Goal: Transaction & Acquisition: Obtain resource

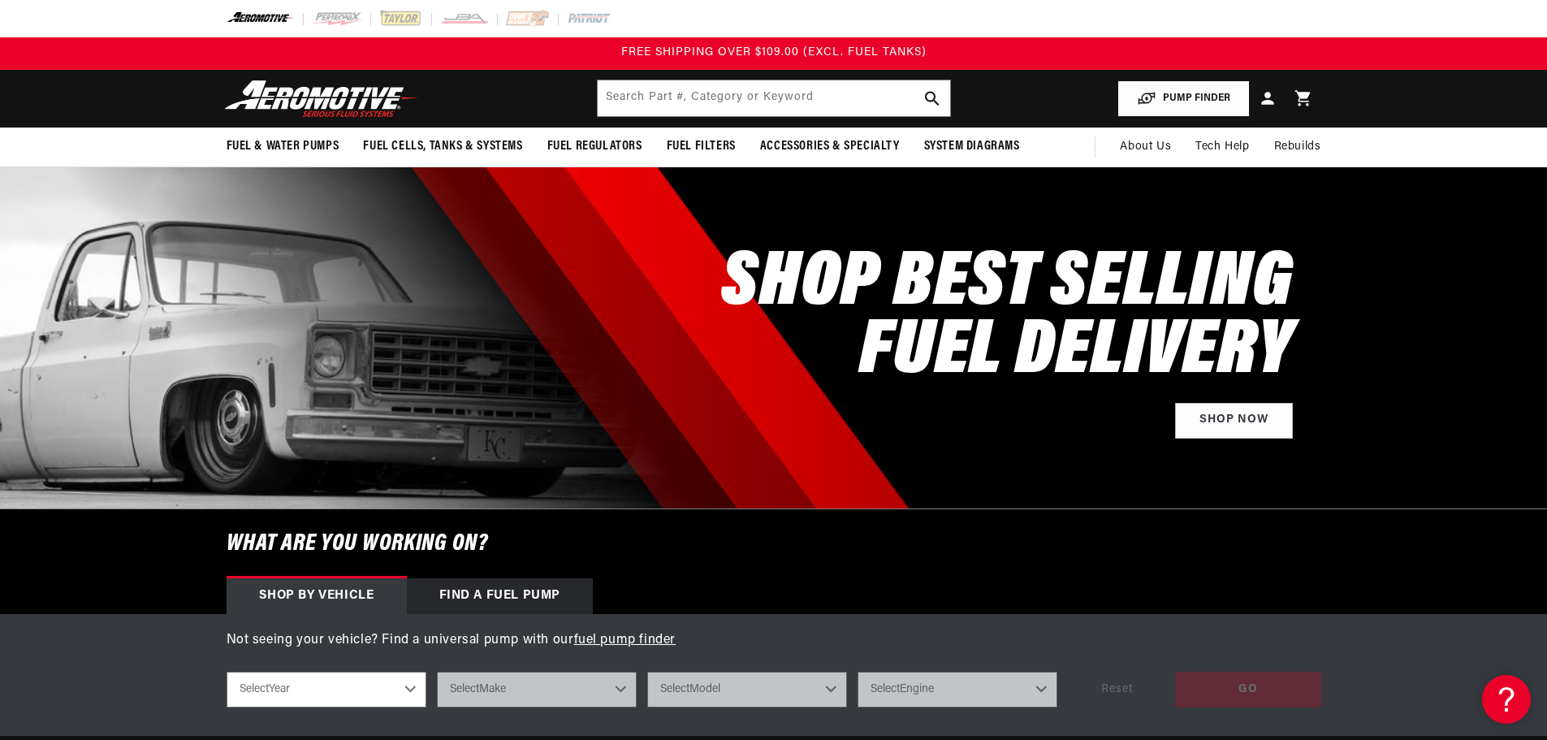
click at [1186, 94] on button "PUMP FINDER" at bounding box center [1183, 98] width 132 height 37
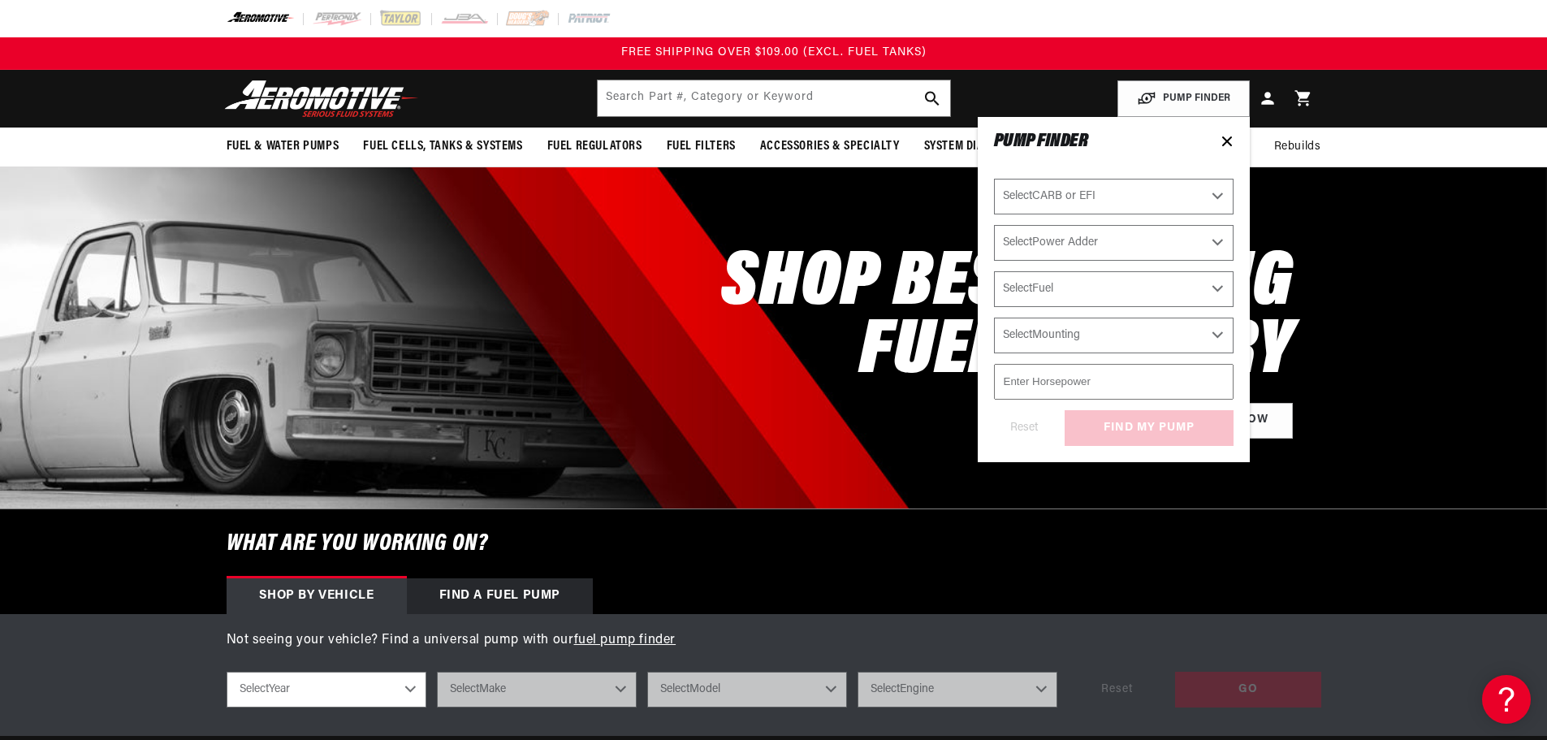
click at [1127, 180] on select "Select CARB or EFI Carbureted Fuel Injected" at bounding box center [1114, 197] width 240 height 36
select select "Fuel-Injected"
click at [994, 179] on select "Select CARB or EFI Carbureted Fuel Injected" at bounding box center [1114, 197] width 240 height 36
select select "Fuel-Injected"
click at [1064, 235] on select "Select Power Adder No - Naturally Aspirated Yes - Forced Induction" at bounding box center [1114, 243] width 240 height 36
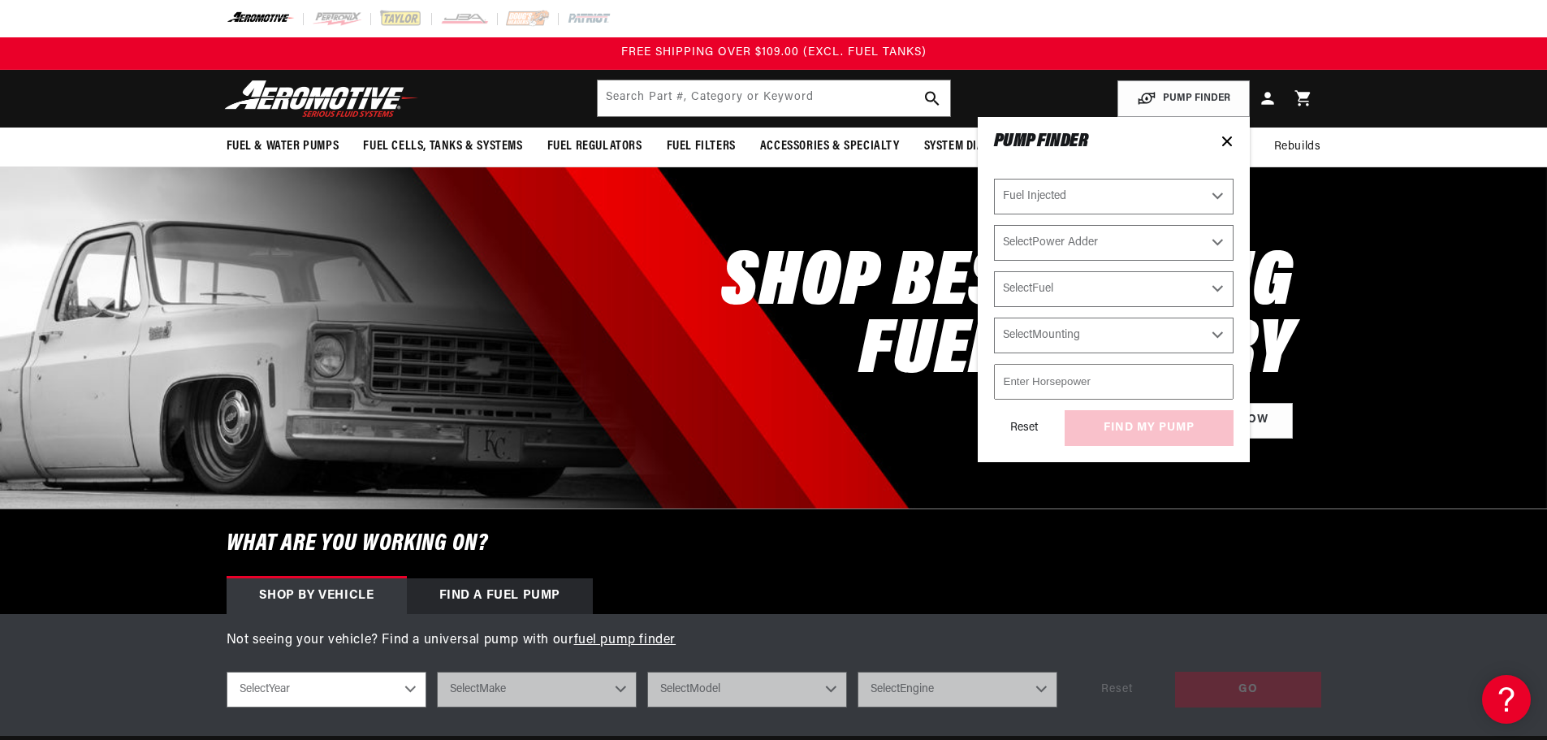
select select "No-Naturally-Aspirated"
click at [994, 225] on select "Select Power Adder No - Naturally Aspirated Yes - Forced Induction" at bounding box center [1114, 243] width 240 height 36
select select "No-Naturally-Aspirated"
click at [1046, 294] on select "Select Fuel E85 Gas" at bounding box center [1114, 289] width 240 height 36
select select "Gas"
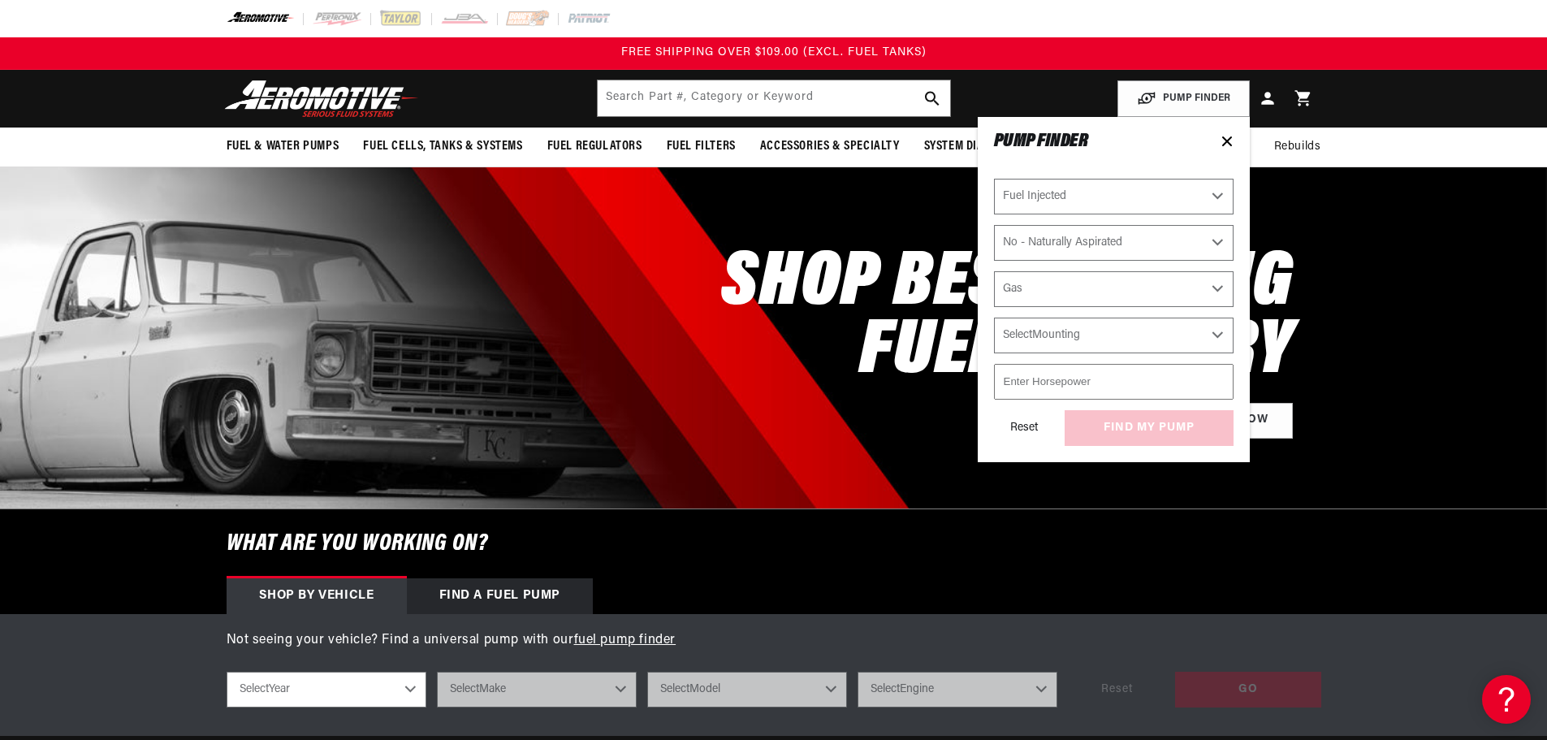
click at [994, 271] on select "Select Fuel E85 Gas" at bounding box center [1114, 289] width 240 height 36
select select "Gas"
click at [1050, 342] on select "Select Mounting External In-Tank" at bounding box center [1114, 335] width 240 height 36
drag, startPoint x: 1050, startPoint y: 342, endPoint x: 1049, endPoint y: 352, distance: 9.8
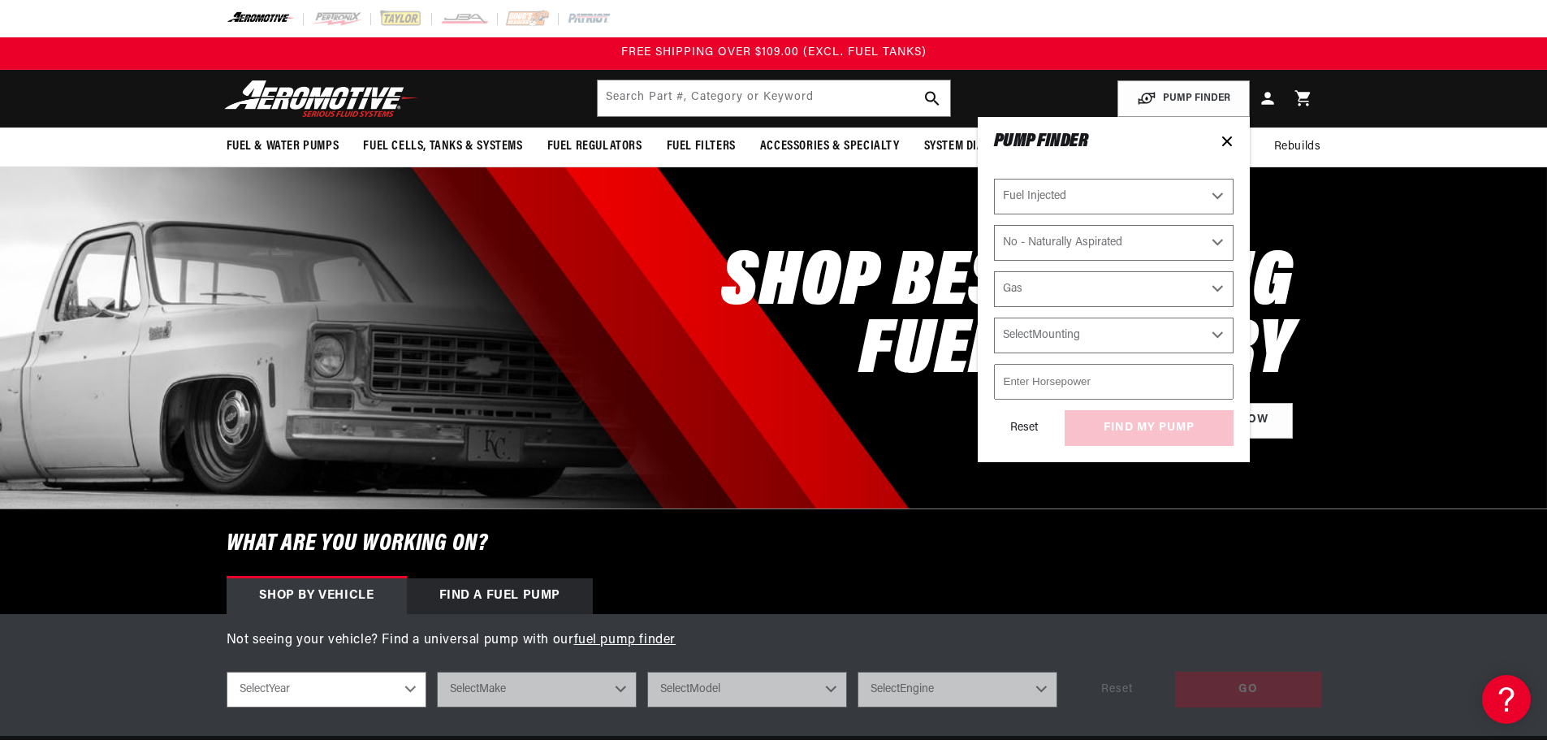
click at [1050, 342] on select "Select Mounting External In-Tank" at bounding box center [1114, 335] width 240 height 36
select select "In-Tank"
click at [994, 317] on select "Select Mounting External In-Tank" at bounding box center [1114, 335] width 240 height 36
select select "In-Tank"
click at [1047, 394] on input "number" at bounding box center [1114, 382] width 240 height 36
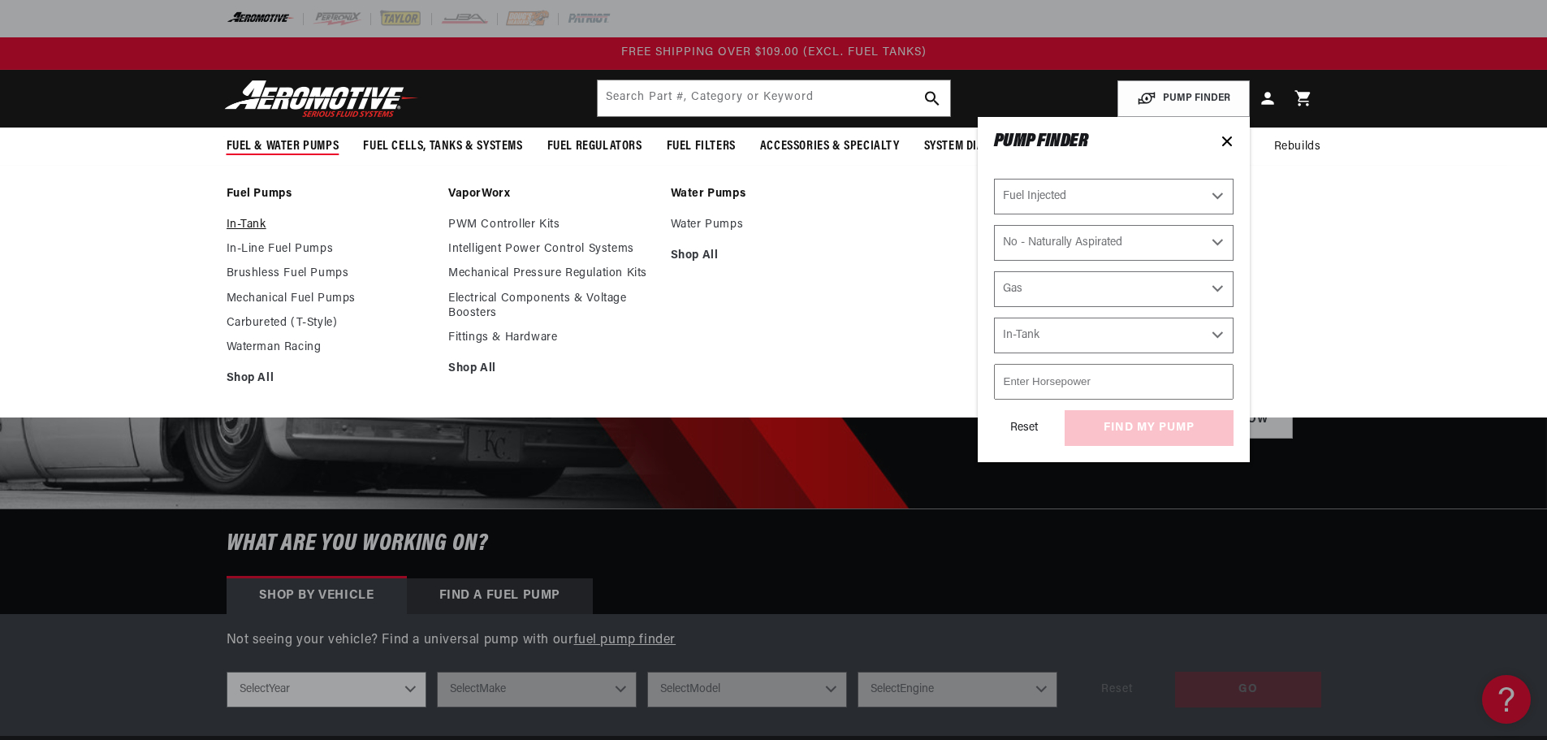
click at [233, 222] on link "In-Tank" at bounding box center [330, 225] width 206 height 15
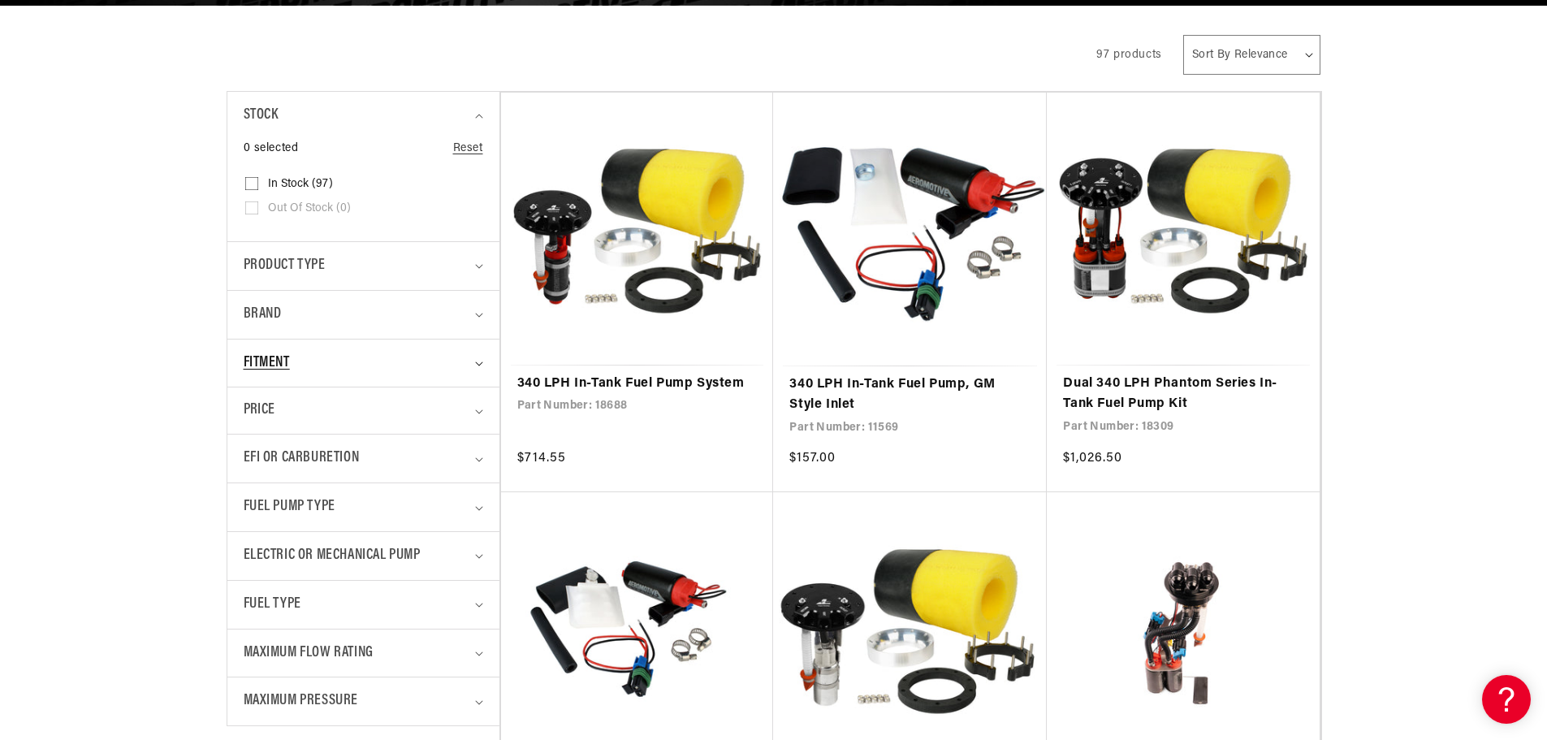
click at [287, 367] on span "Fitment" at bounding box center [267, 364] width 46 height 24
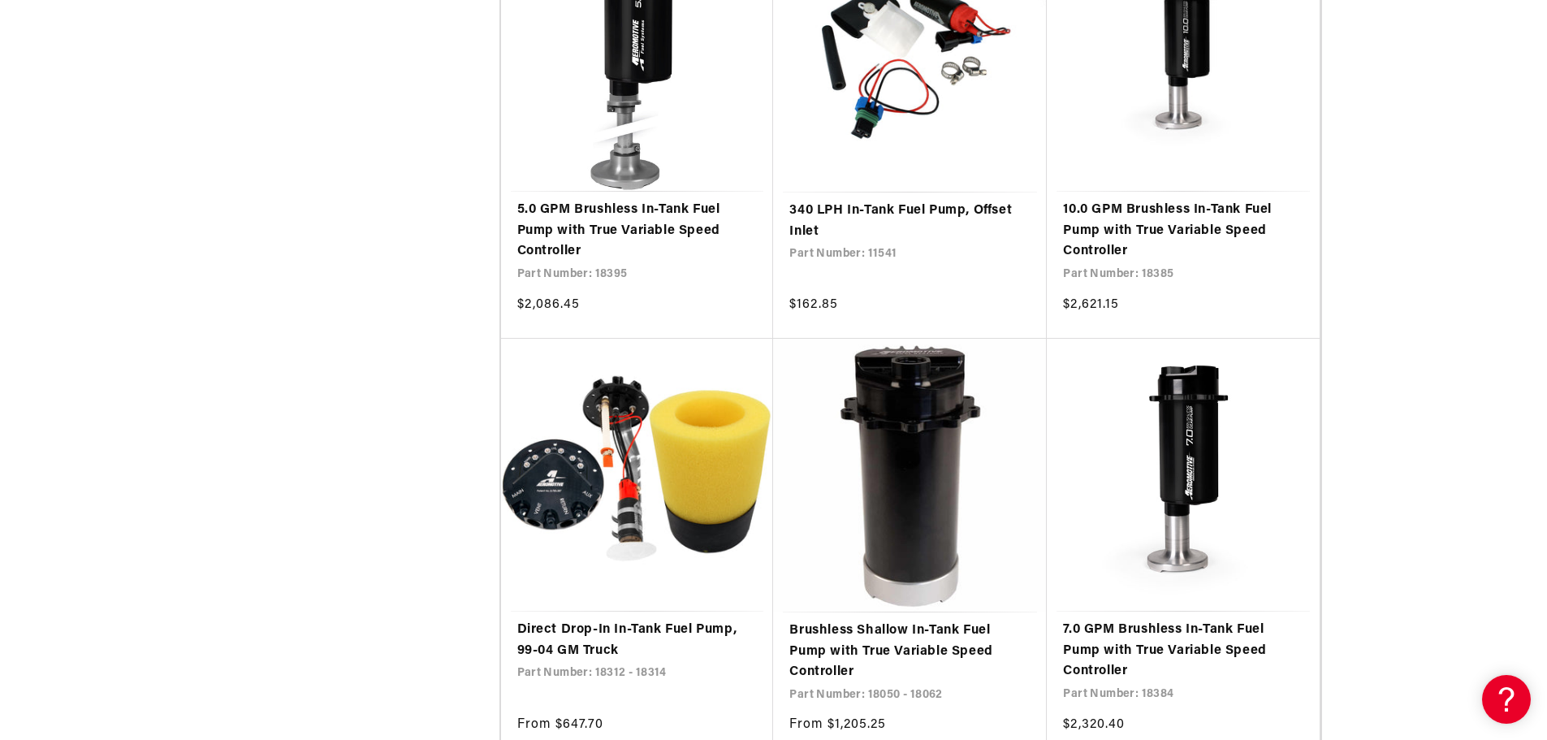
scroll to position [1705, 0]
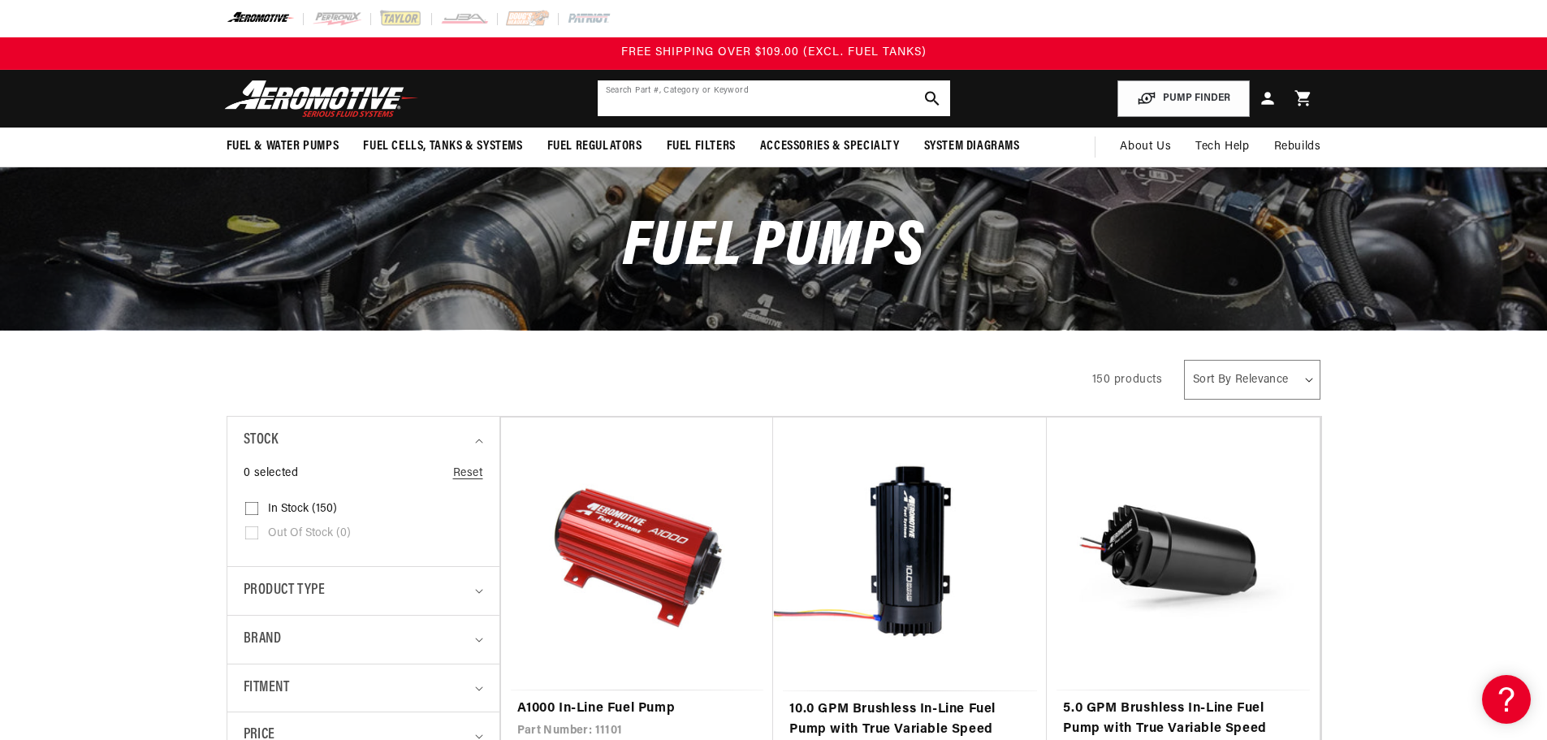
click at [794, 106] on input "text" at bounding box center [774, 98] width 352 height 36
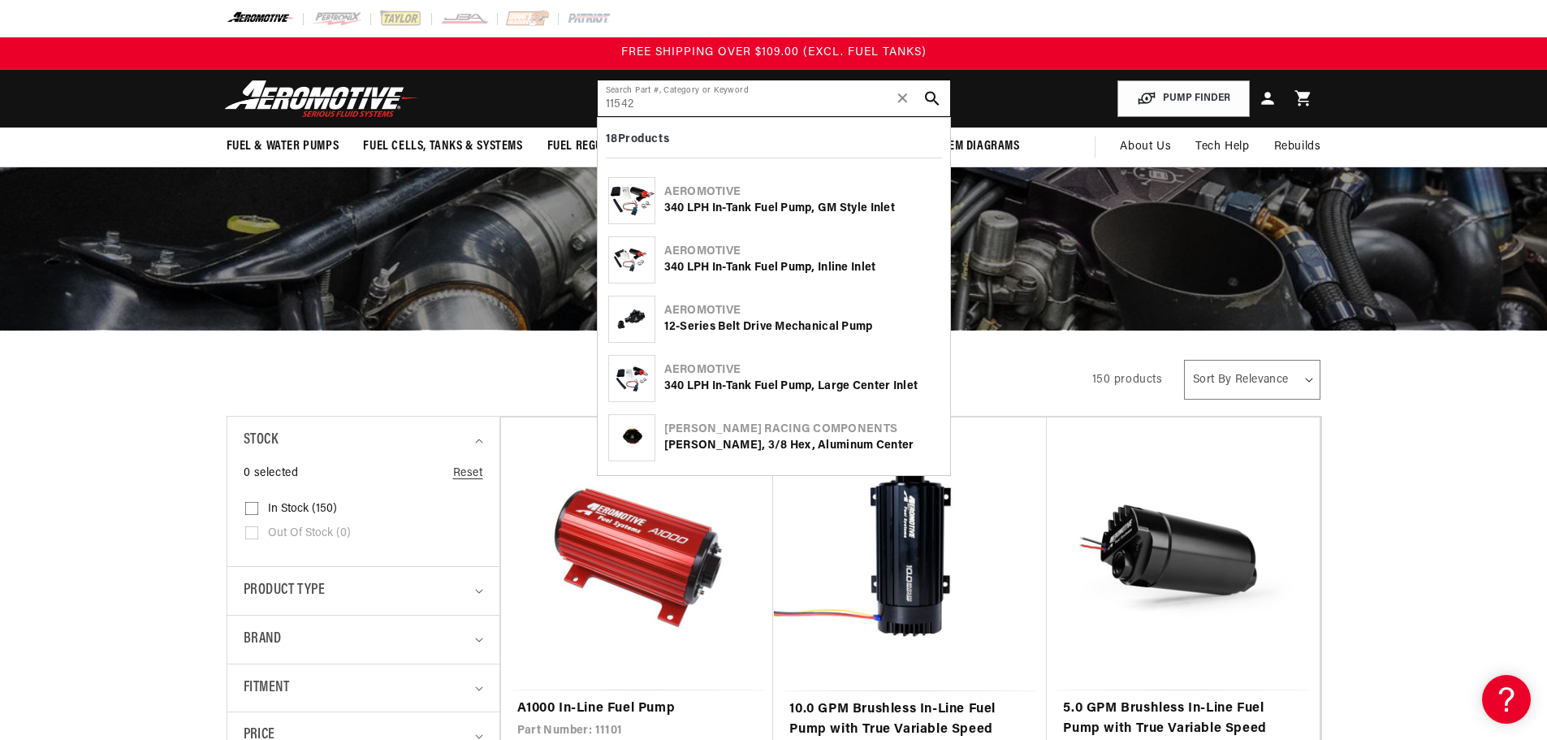
type input "11542"
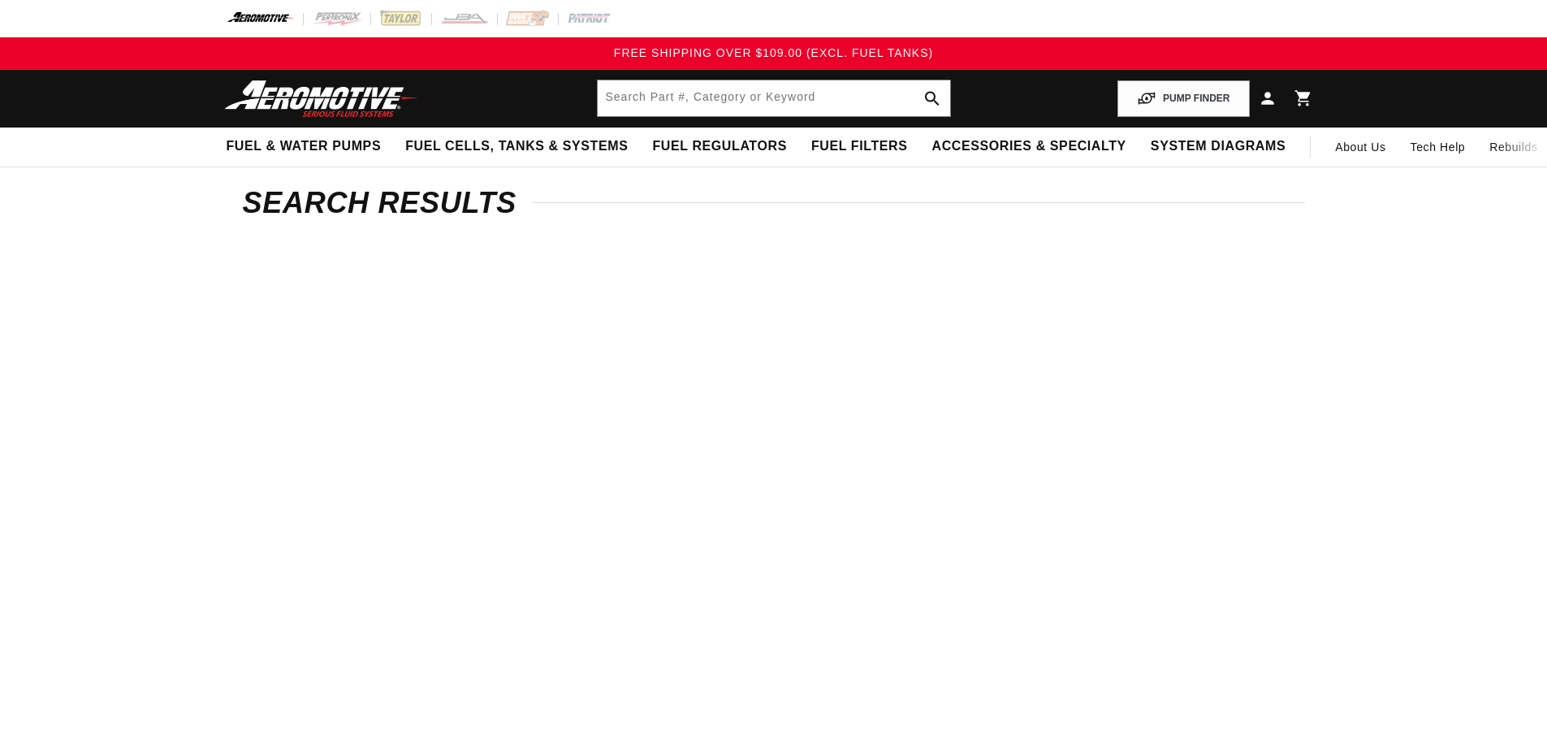
type input "11542"
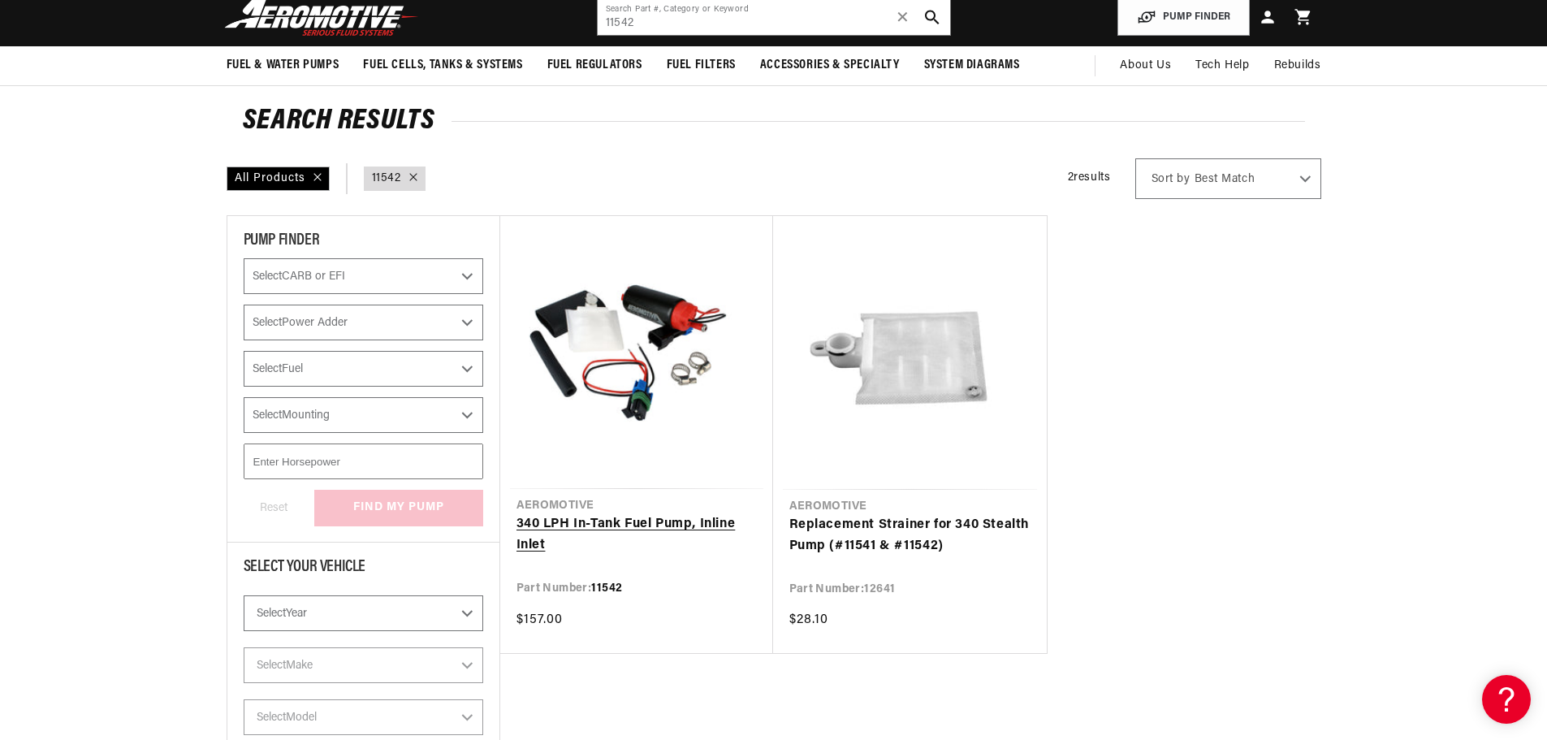
click at [589, 514] on link "340 LPH In-Tank Fuel Pump, Inline Inlet" at bounding box center [636, 534] width 240 height 41
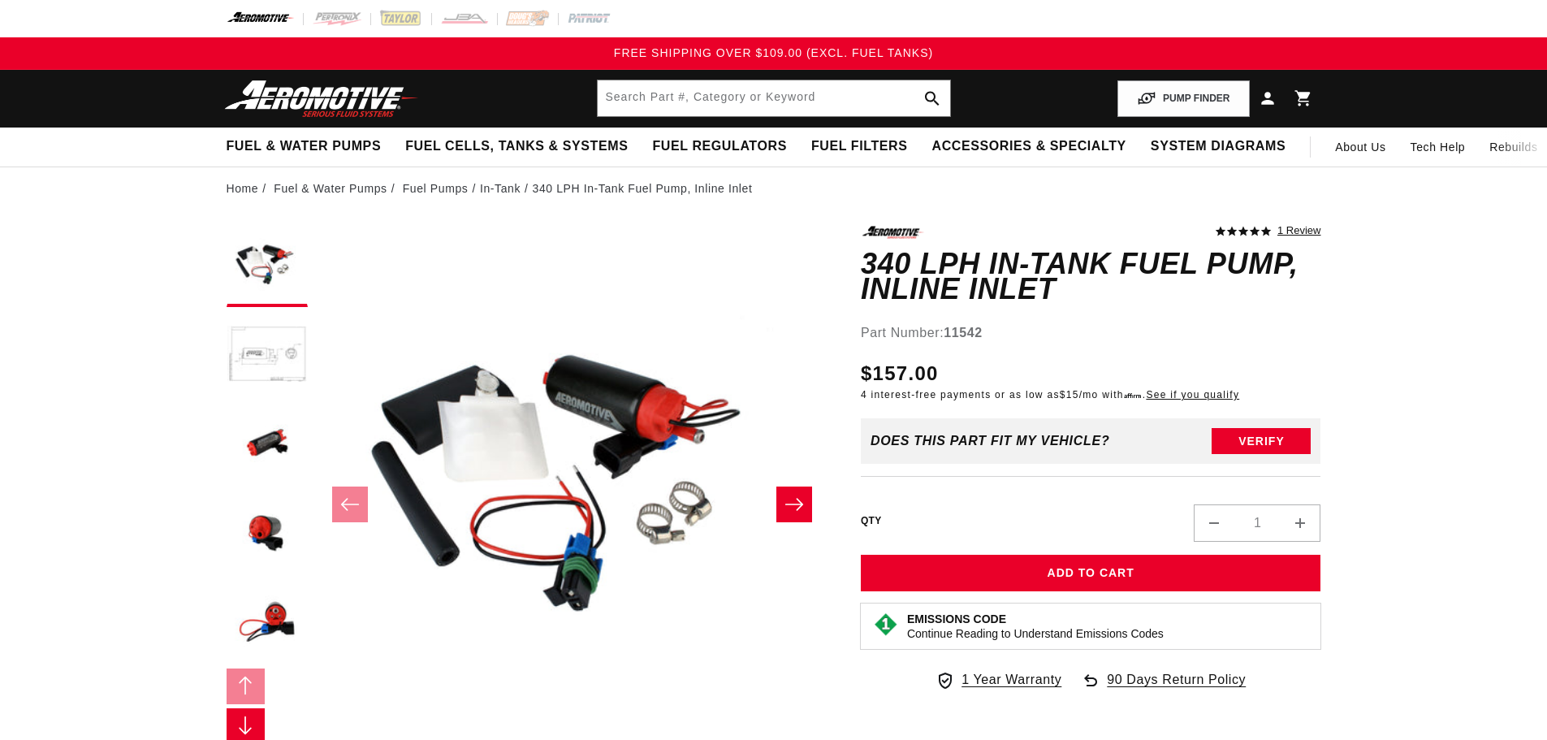
scroll to position [1, 0]
click at [1237, 444] on button "Verify" at bounding box center [1260, 442] width 99 height 26
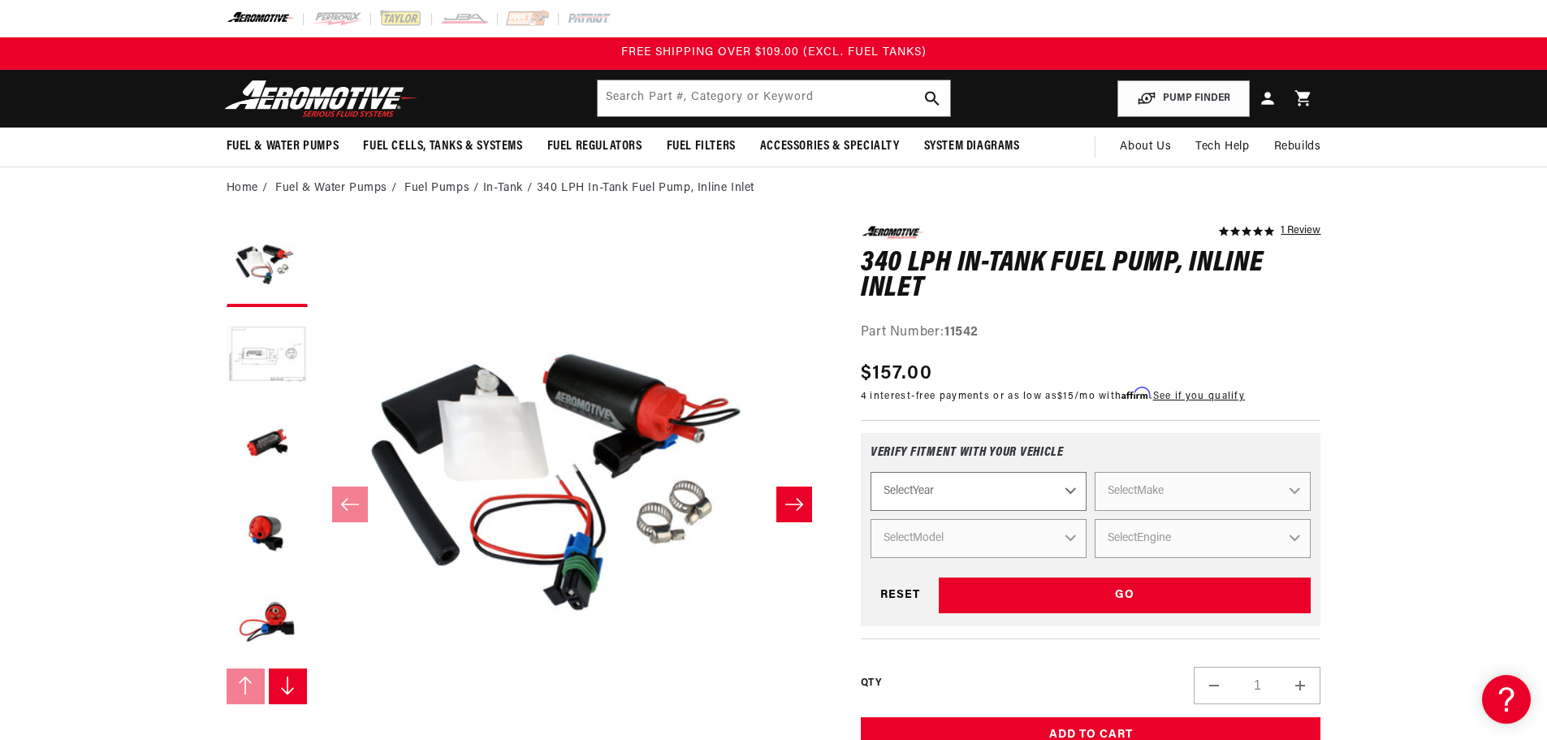
scroll to position [0, 0]
click at [987, 477] on select "Select Year [DATE] 2022 2021 2020 2019 2018 2017 2016 2015 2014 2013 2012 2011 …" at bounding box center [978, 491] width 216 height 39
select select "2004"
click at [870, 472] on select "Select Year [DATE] 2022 2021 2020 2019 2018 2017 2016 2015 2014 2013 2012 2011 …" at bounding box center [978, 491] width 216 height 39
select select "2004"
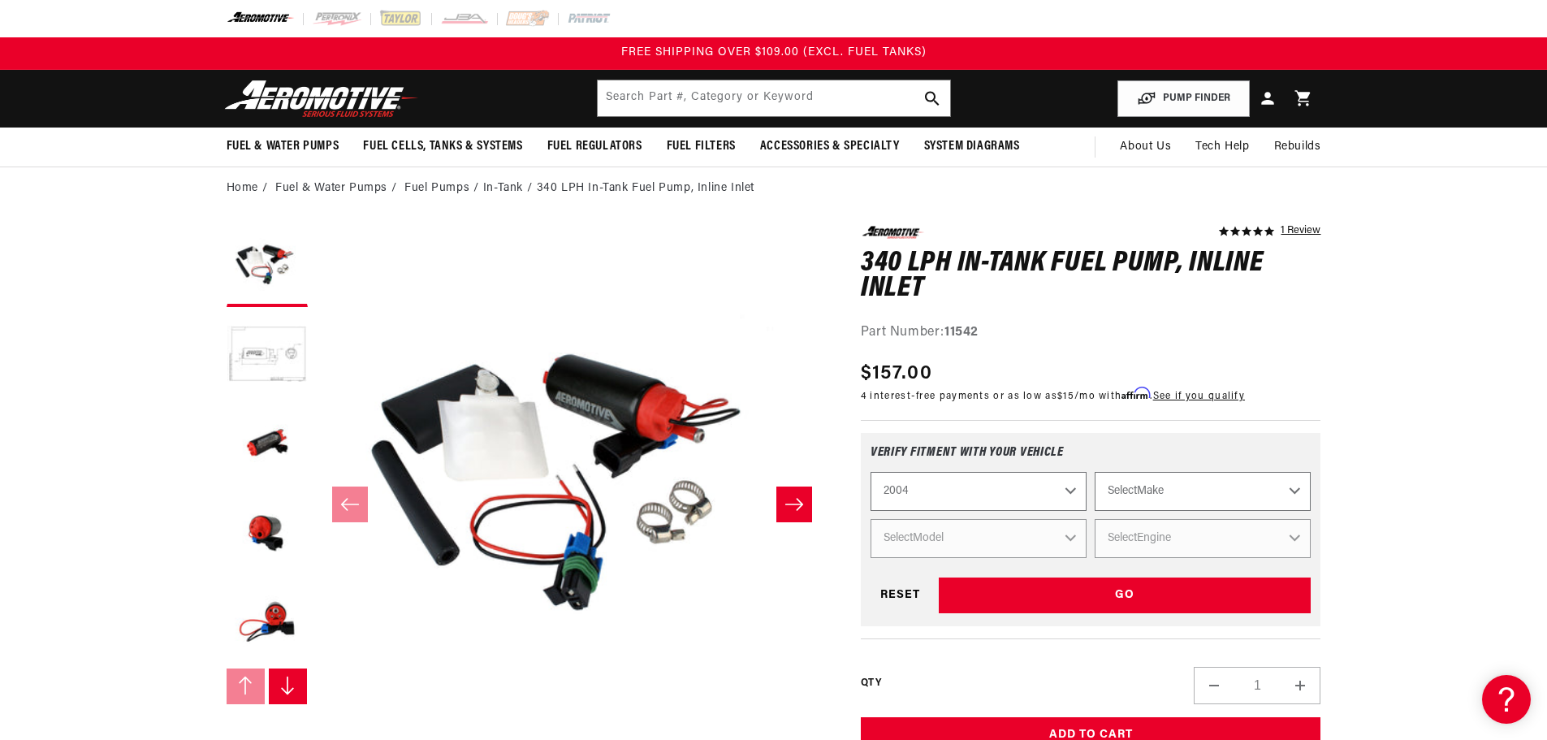
click at [1124, 499] on select "Select Make Chevrolet Ford GMC Jeep [GEOGRAPHIC_DATA] Mazda Mercury Mitsubishi …" at bounding box center [1202, 491] width 216 height 39
select select "Mercury"
click at [1094, 472] on select "Select Make Chevrolet Ford GMC Jeep [GEOGRAPHIC_DATA] Mazda Mercury Mitsubishi …" at bounding box center [1202, 491] width 216 height 39
select select "Mercury"
click at [992, 538] on select "Select Model [GEOGRAPHIC_DATA]" at bounding box center [978, 538] width 216 height 39
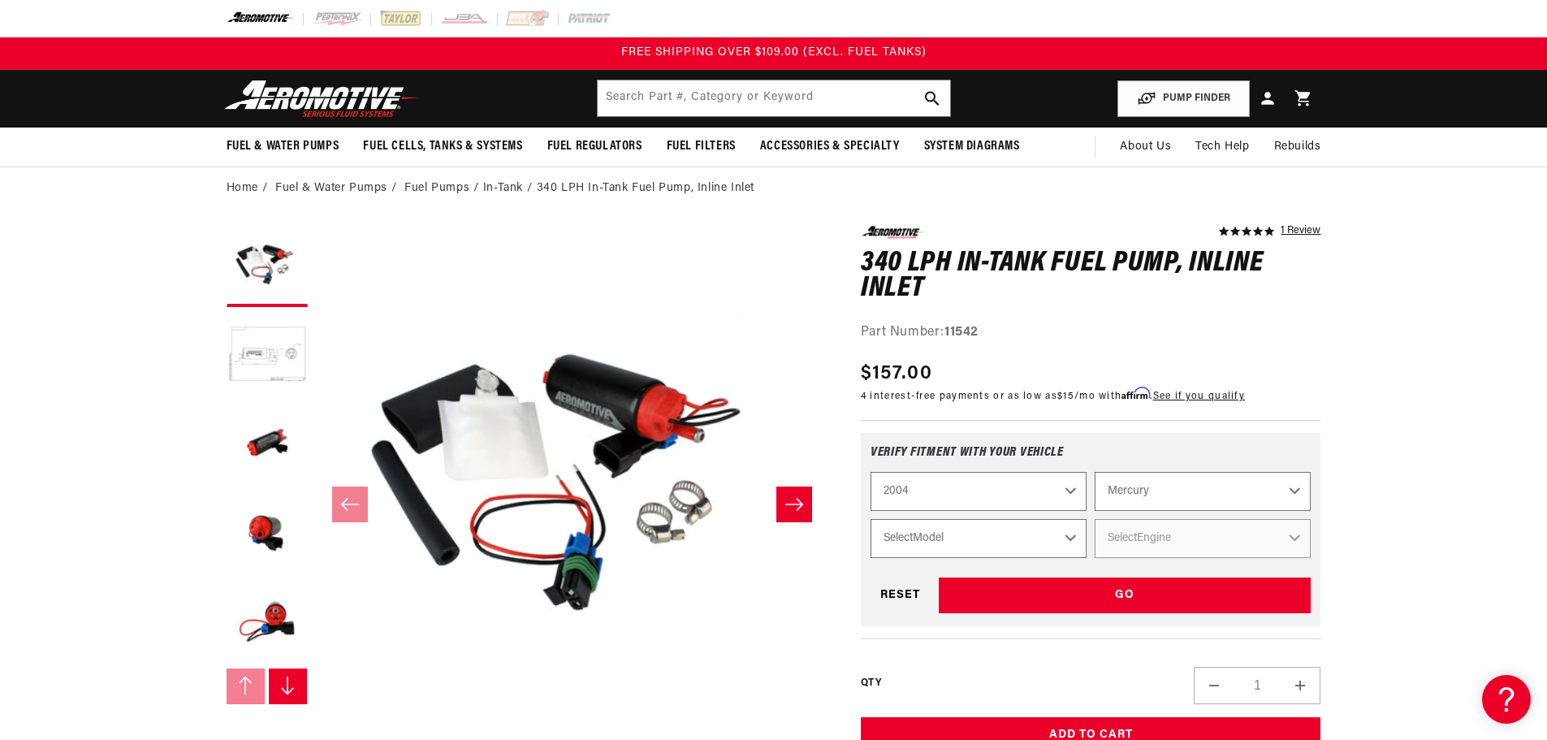
select select "Marauder"
click at [870, 519] on select "Select Model [GEOGRAPHIC_DATA]" at bounding box center [978, 538] width 216 height 39
select select "Marauder"
click at [1168, 541] on select "Select Engine 4.6L" at bounding box center [1202, 538] width 216 height 39
select select "4.6L"
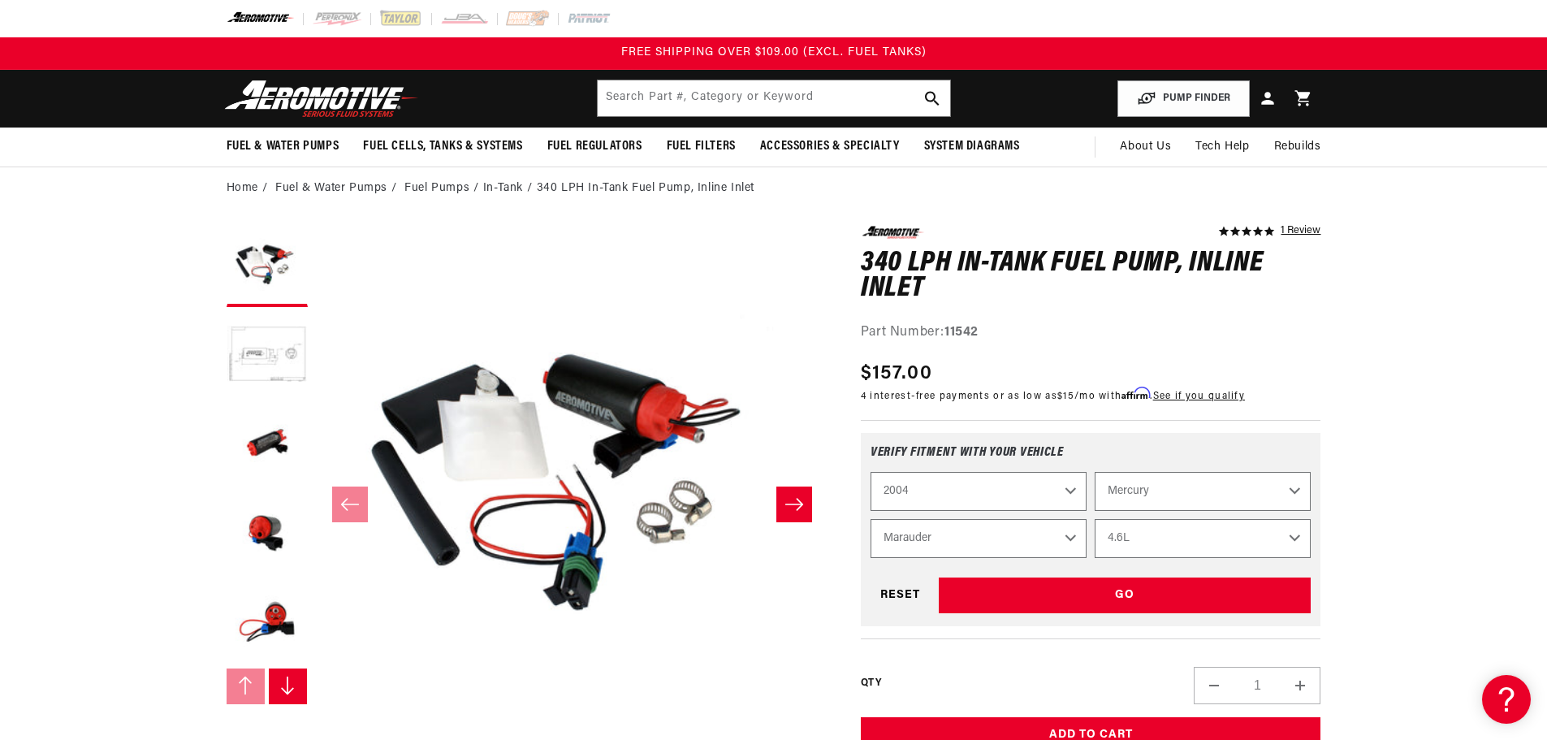
click at [1094, 519] on select "Select Engine 4.6L" at bounding box center [1202, 538] width 216 height 39
select select "Engine"
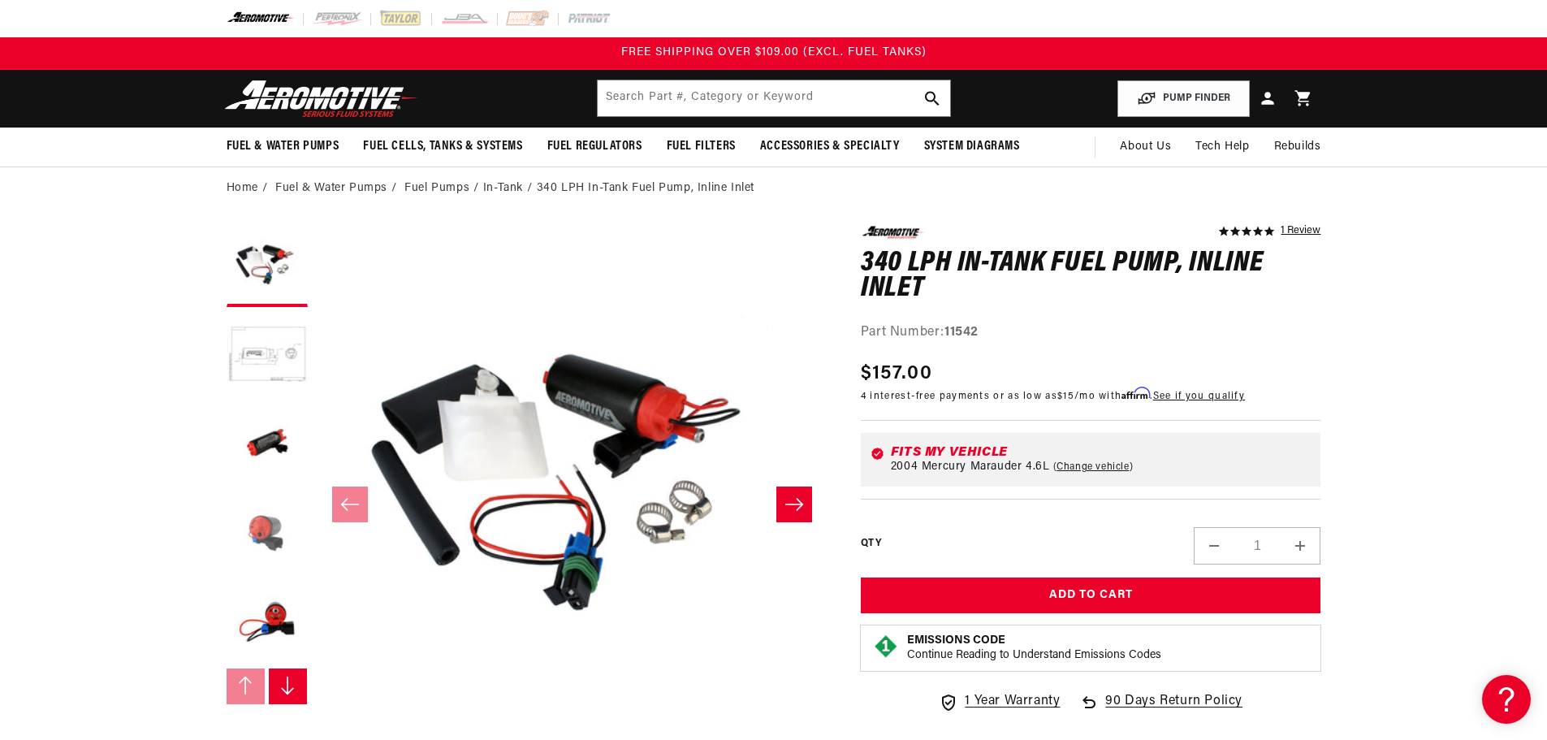
click at [267, 529] on button "Load image 4 in gallery view" at bounding box center [267, 534] width 81 height 81
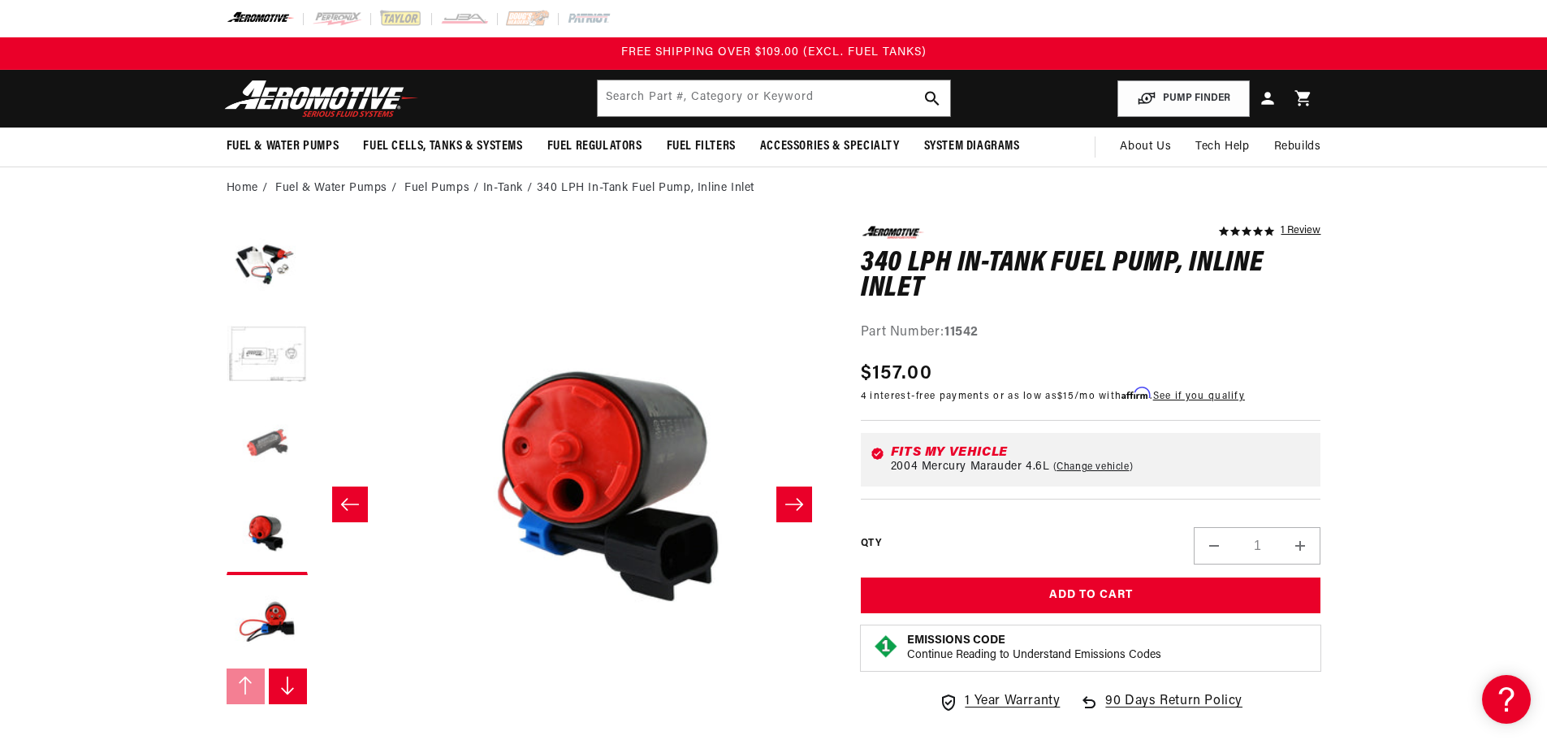
scroll to position [1, 1538]
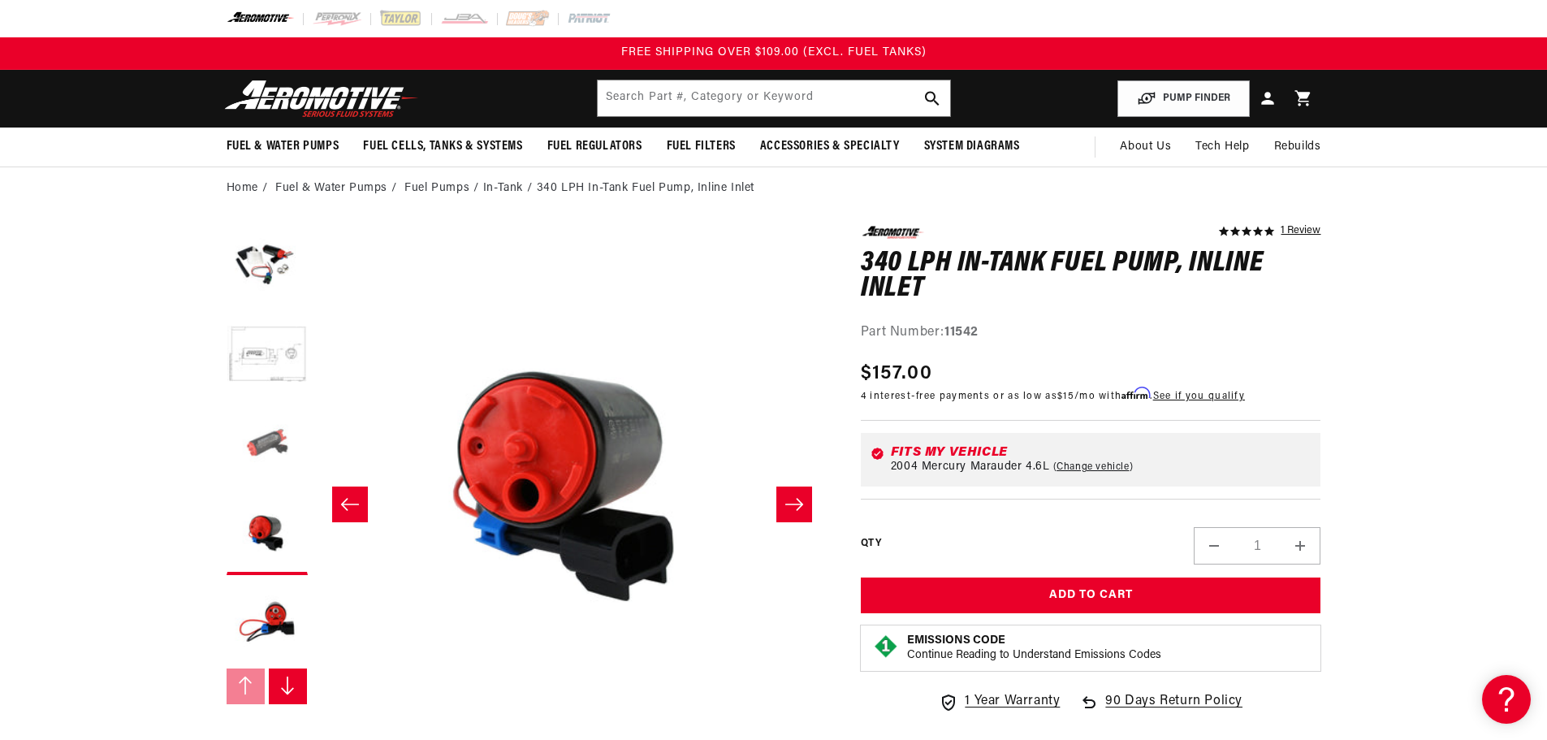
click at [267, 451] on button "Load image 3 in gallery view" at bounding box center [267, 444] width 81 height 81
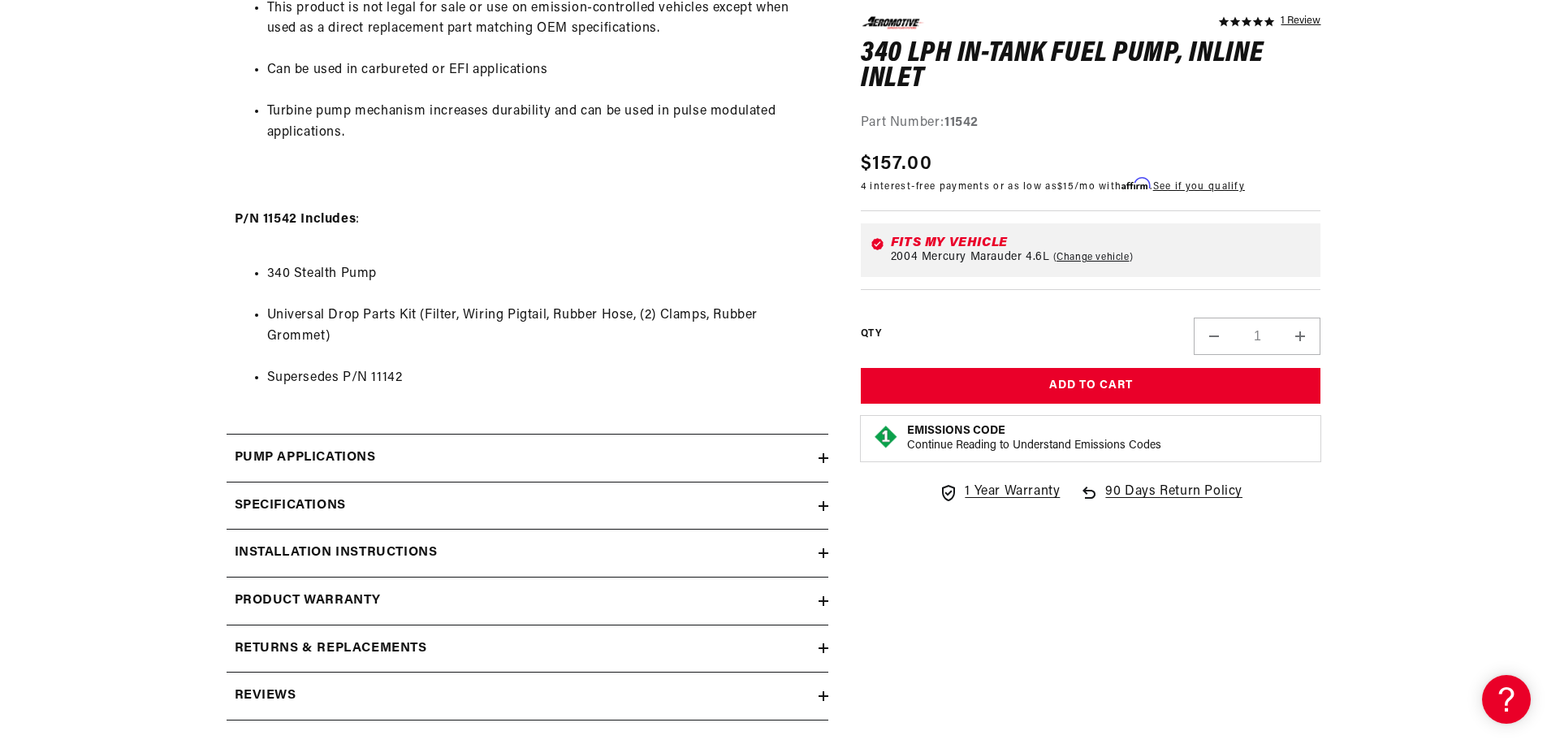
scroll to position [1380, 0]
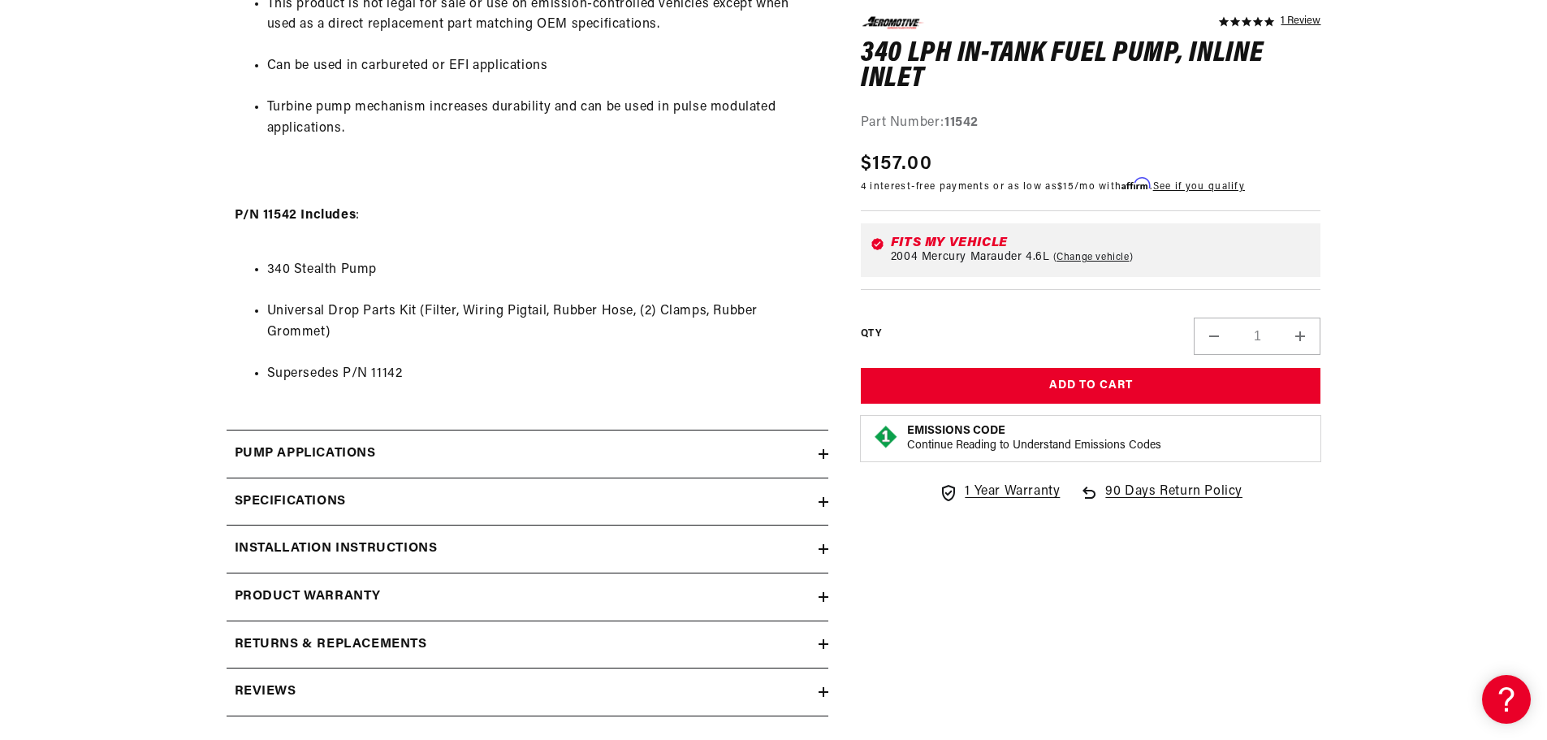
click at [348, 451] on h2 "Pump Applications" at bounding box center [305, 453] width 141 height 21
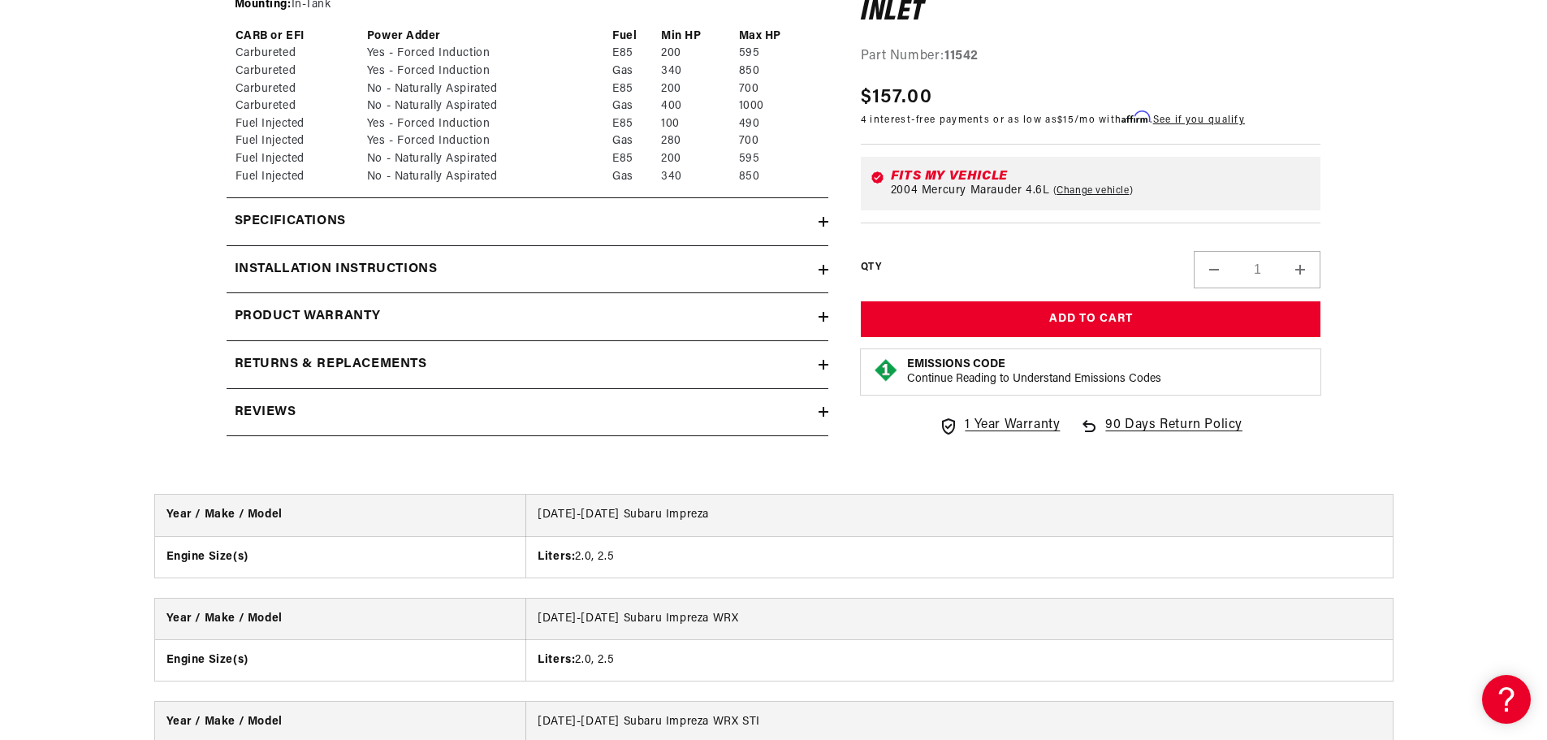
scroll to position [1867, 0]
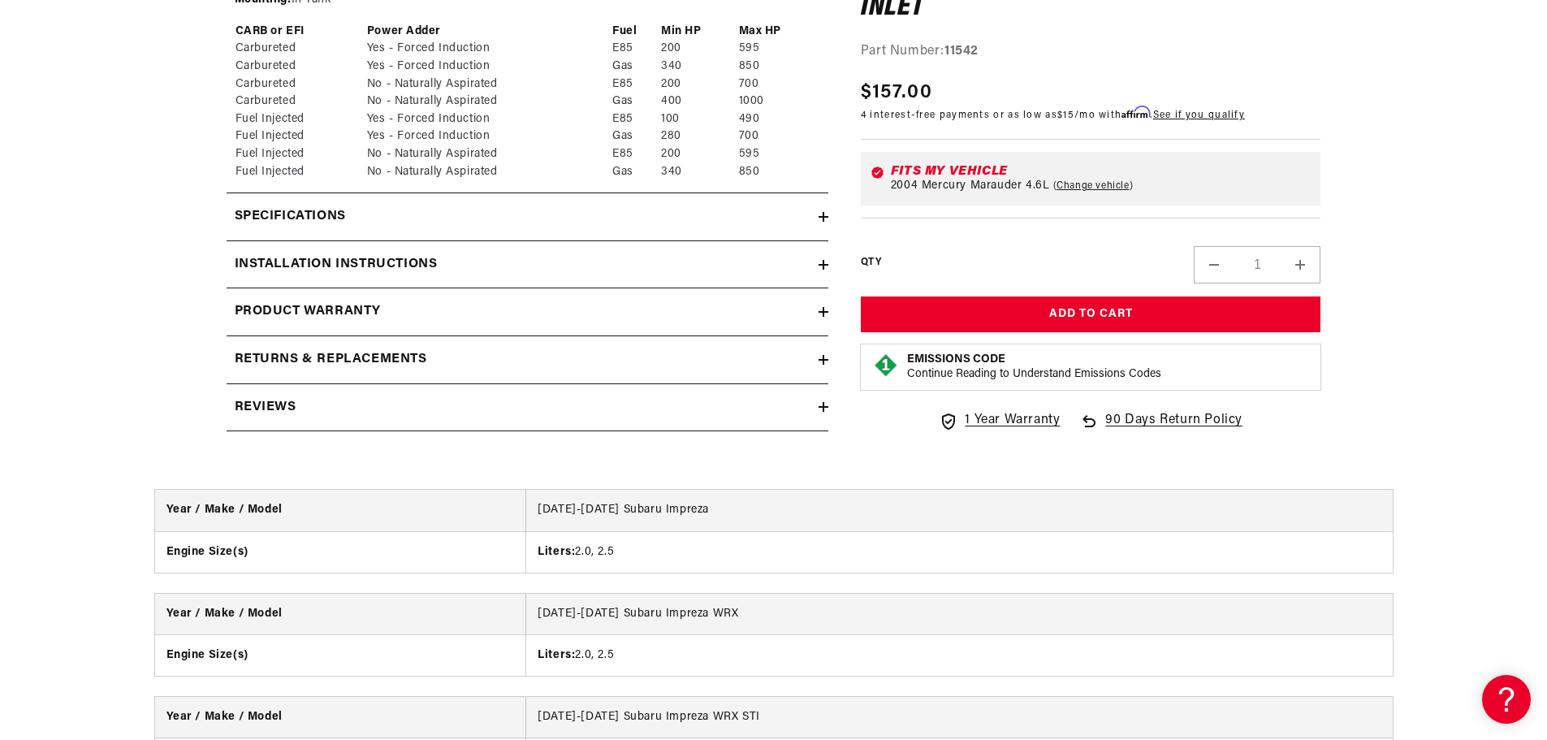
click at [337, 261] on h2 "Installation Instructions" at bounding box center [336, 264] width 203 height 21
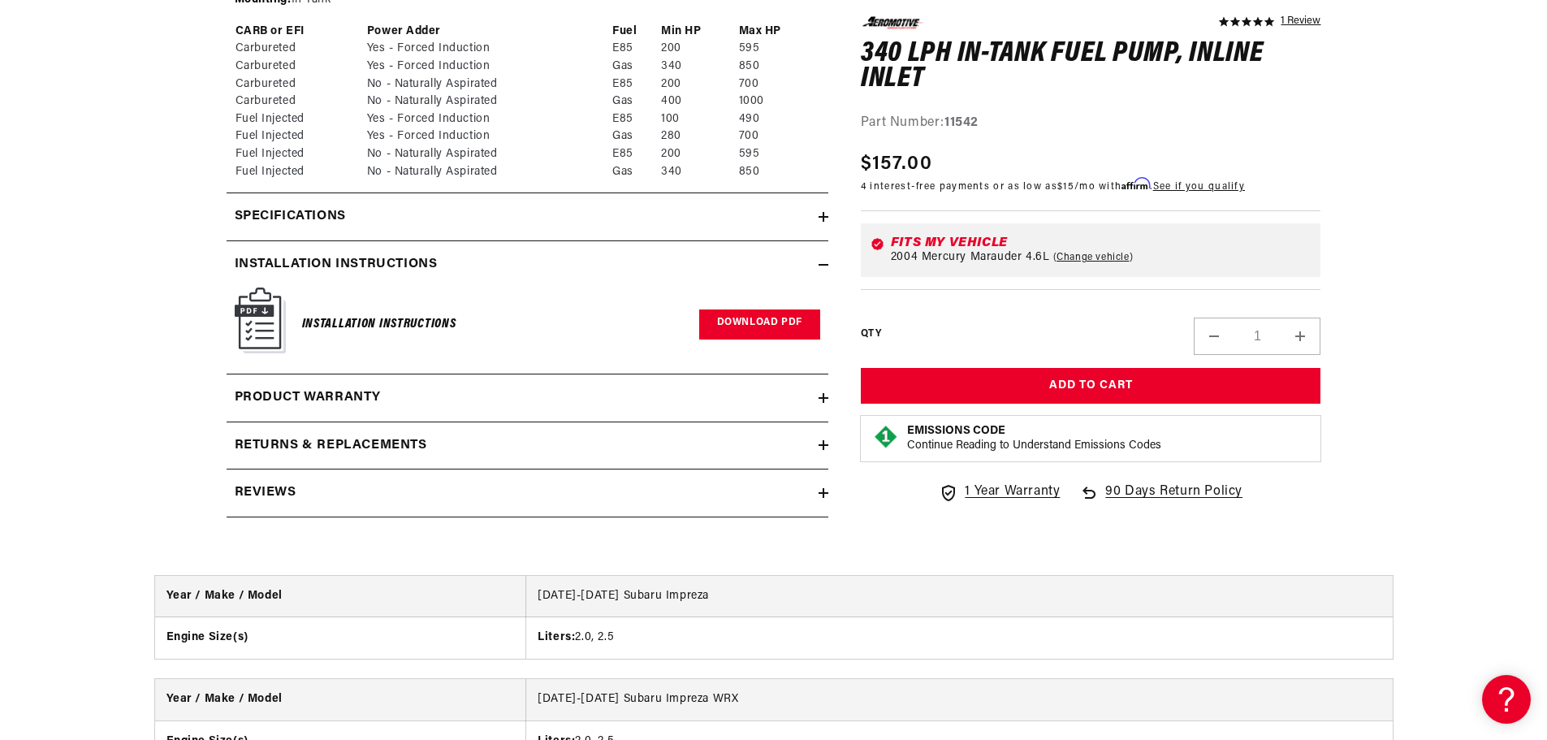
click at [727, 322] on link "Download PDF" at bounding box center [759, 324] width 121 height 30
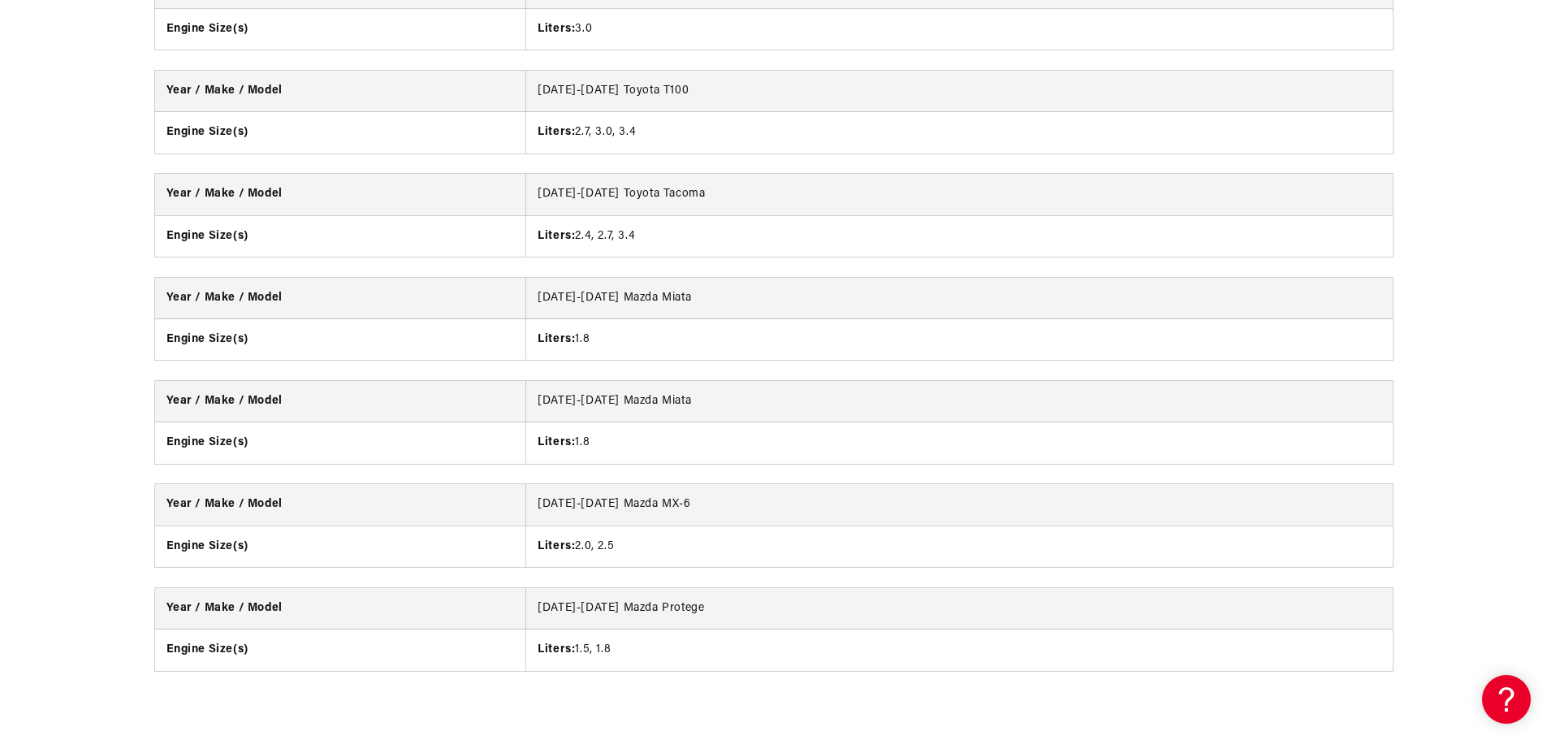
scroll to position [6901, 0]
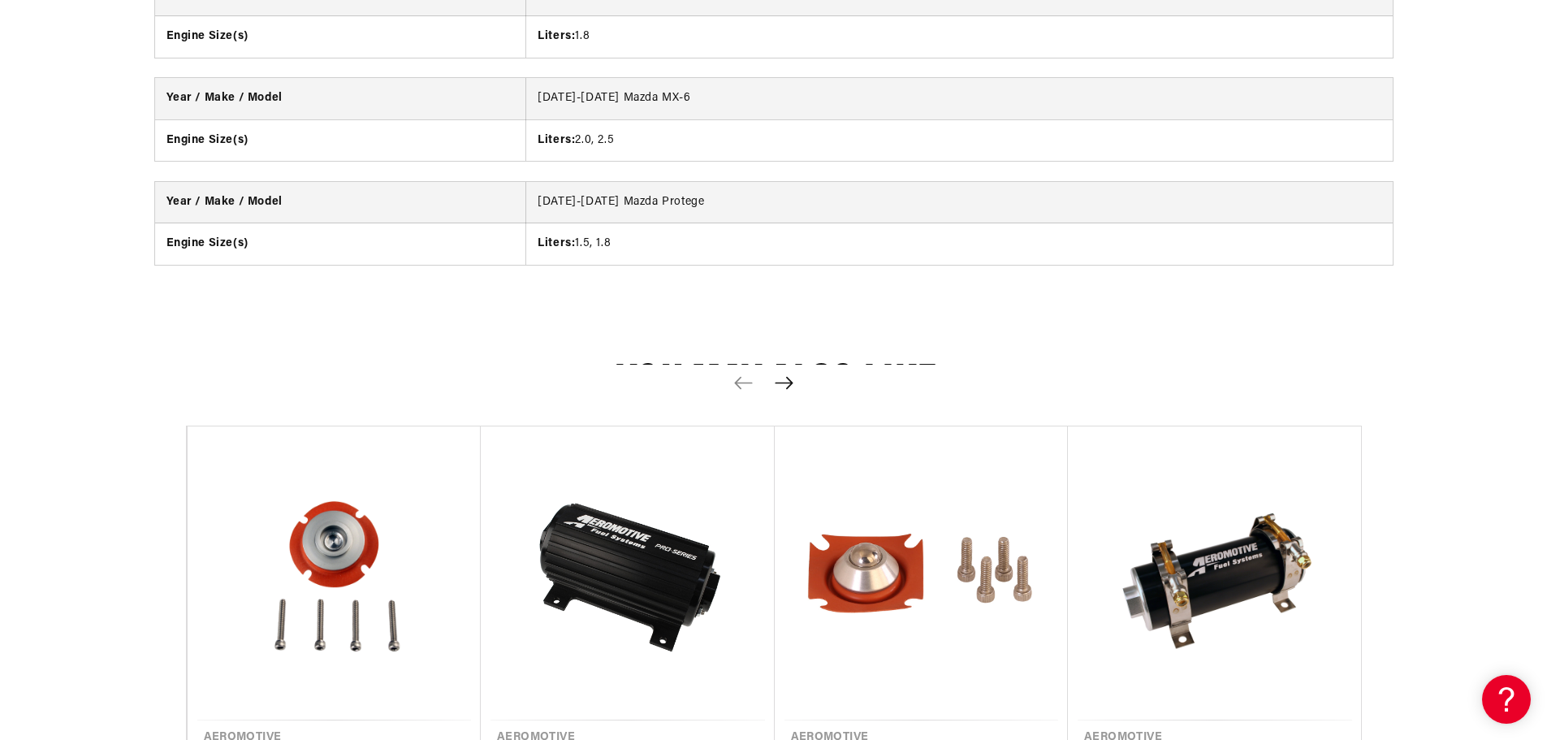
click at [795, 391] on button "Next slide" at bounding box center [784, 383] width 36 height 36
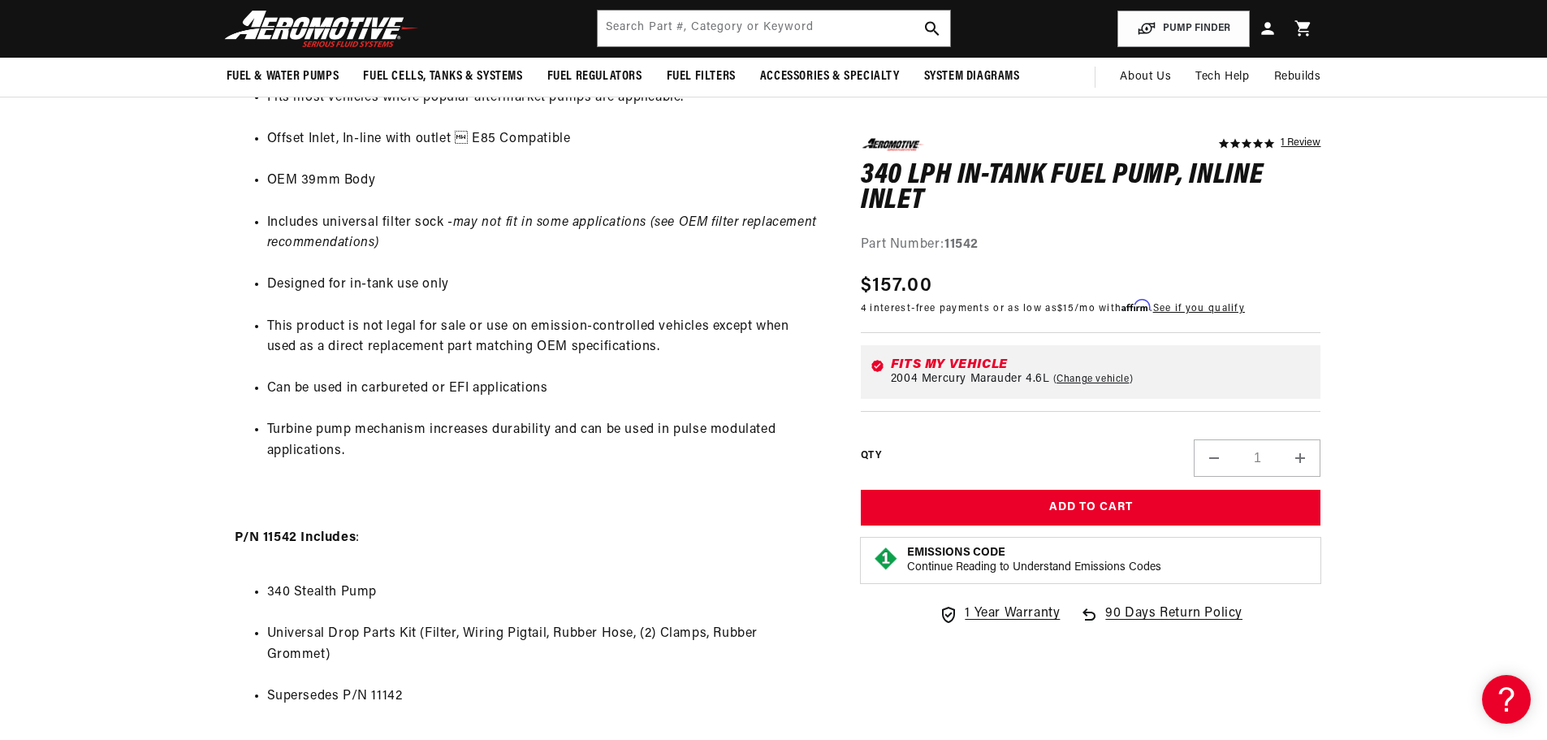
scroll to position [1056, 0]
